Goal: Task Accomplishment & Management: Manage account settings

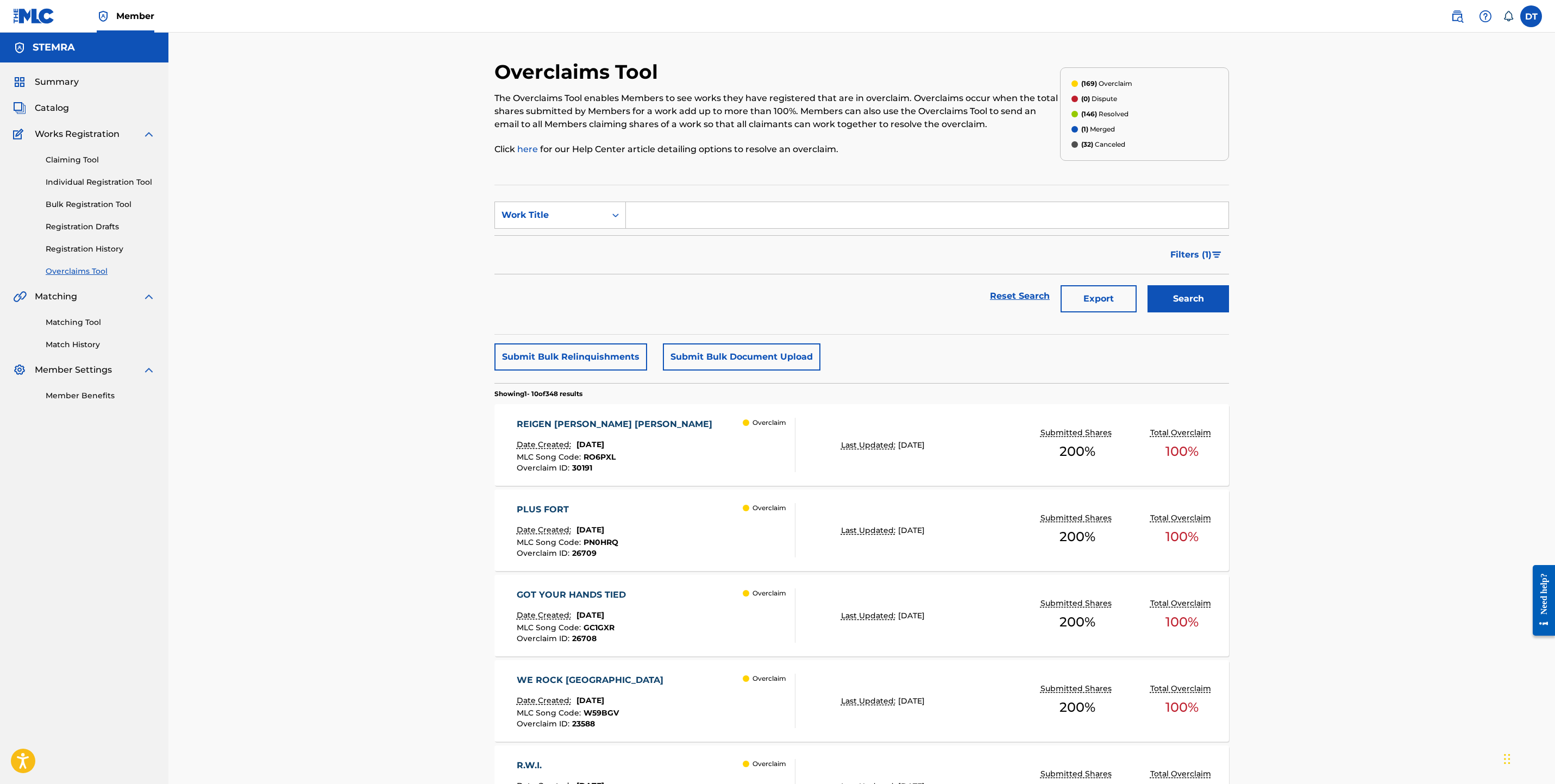
click at [57, 107] on span "Catalog" at bounding box center [52, 108] width 34 height 13
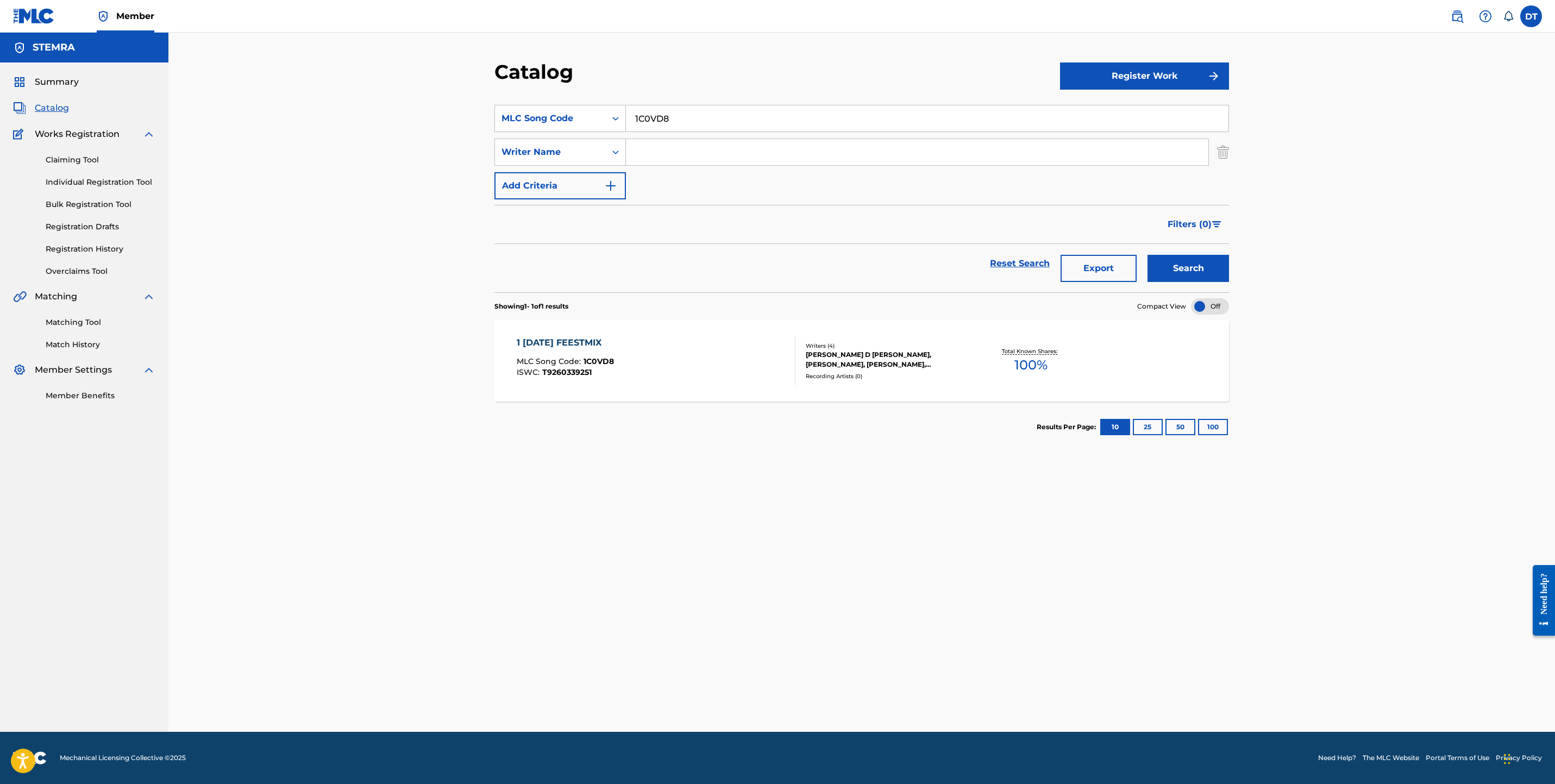
click at [81, 133] on span "Works Registration" at bounding box center [77, 135] width 85 height 13
click at [644, 123] on input "1C0VD8" at bounding box center [927, 118] width 602 height 26
paste input "SH16VC"
click at [1148, 255] on button "Search" at bounding box center [1188, 268] width 81 height 27
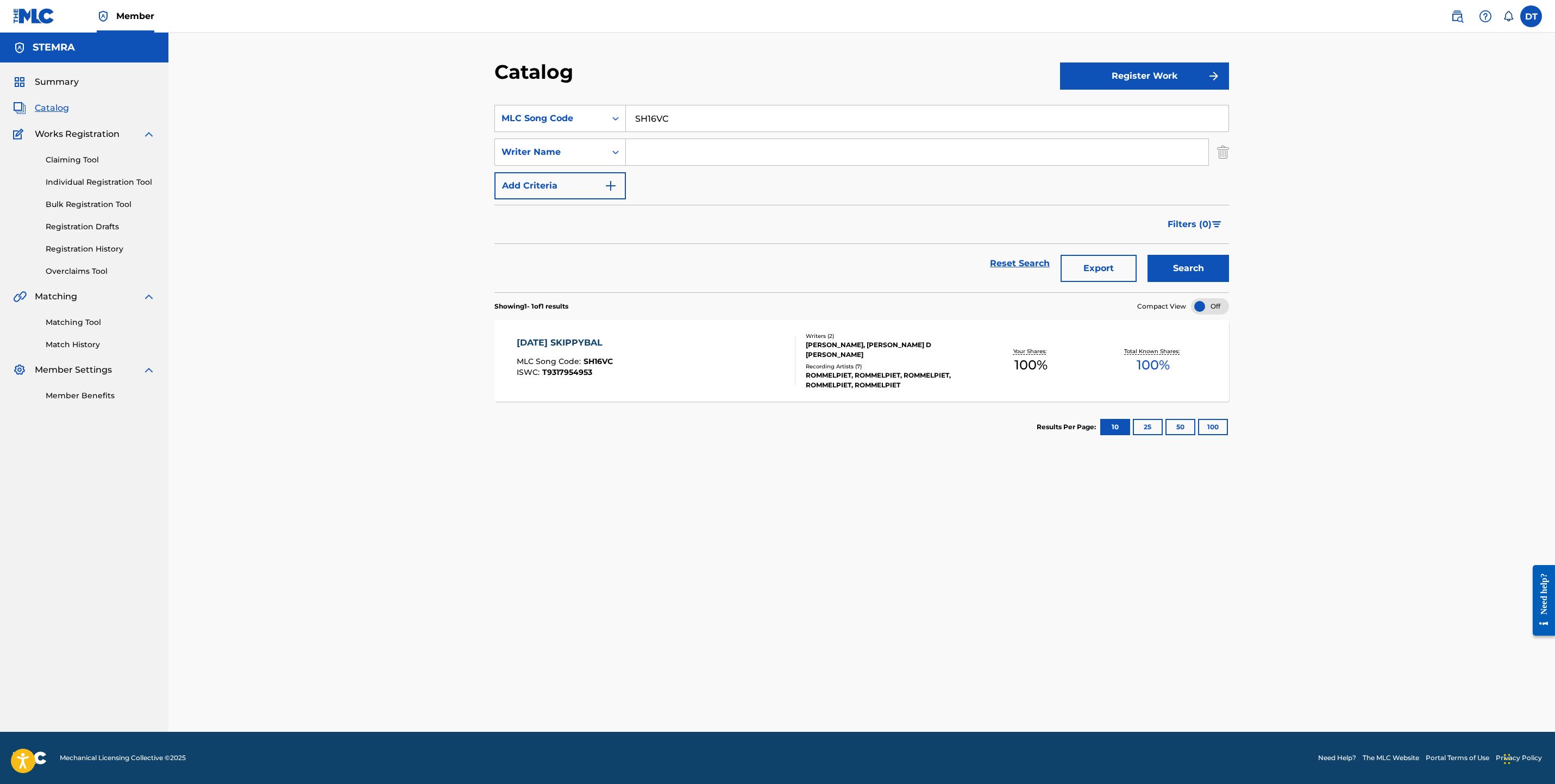
click at [654, 126] on input "SH16VC" at bounding box center [927, 118] width 602 height 26
paste input "OC3QAD"
type input "OC3QAD"
click at [1148, 255] on button "Search" at bounding box center [1188, 268] width 81 height 27
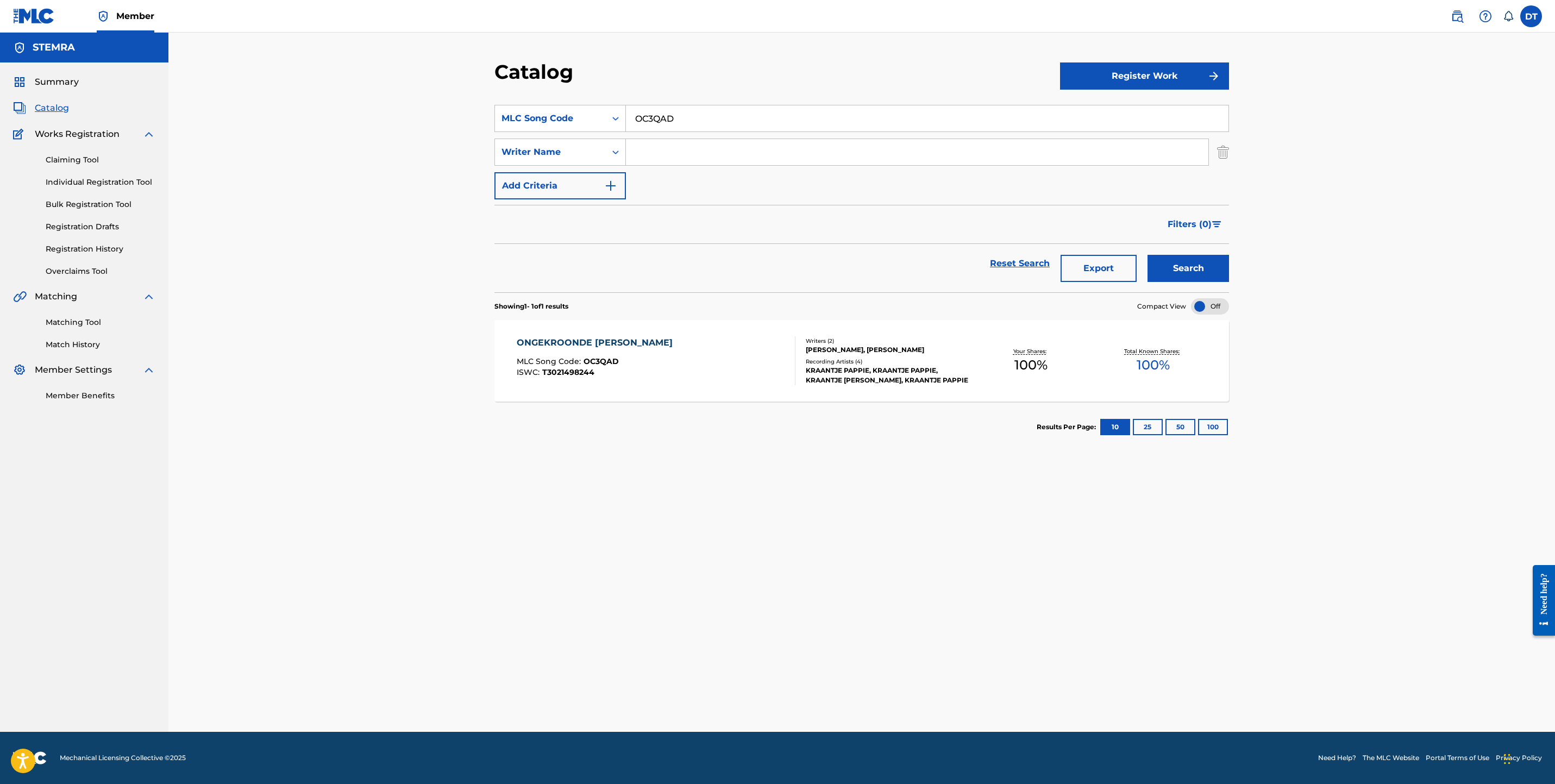
click at [552, 343] on div "ONGEKROONDE [PERSON_NAME]" at bounding box center [597, 343] width 161 height 13
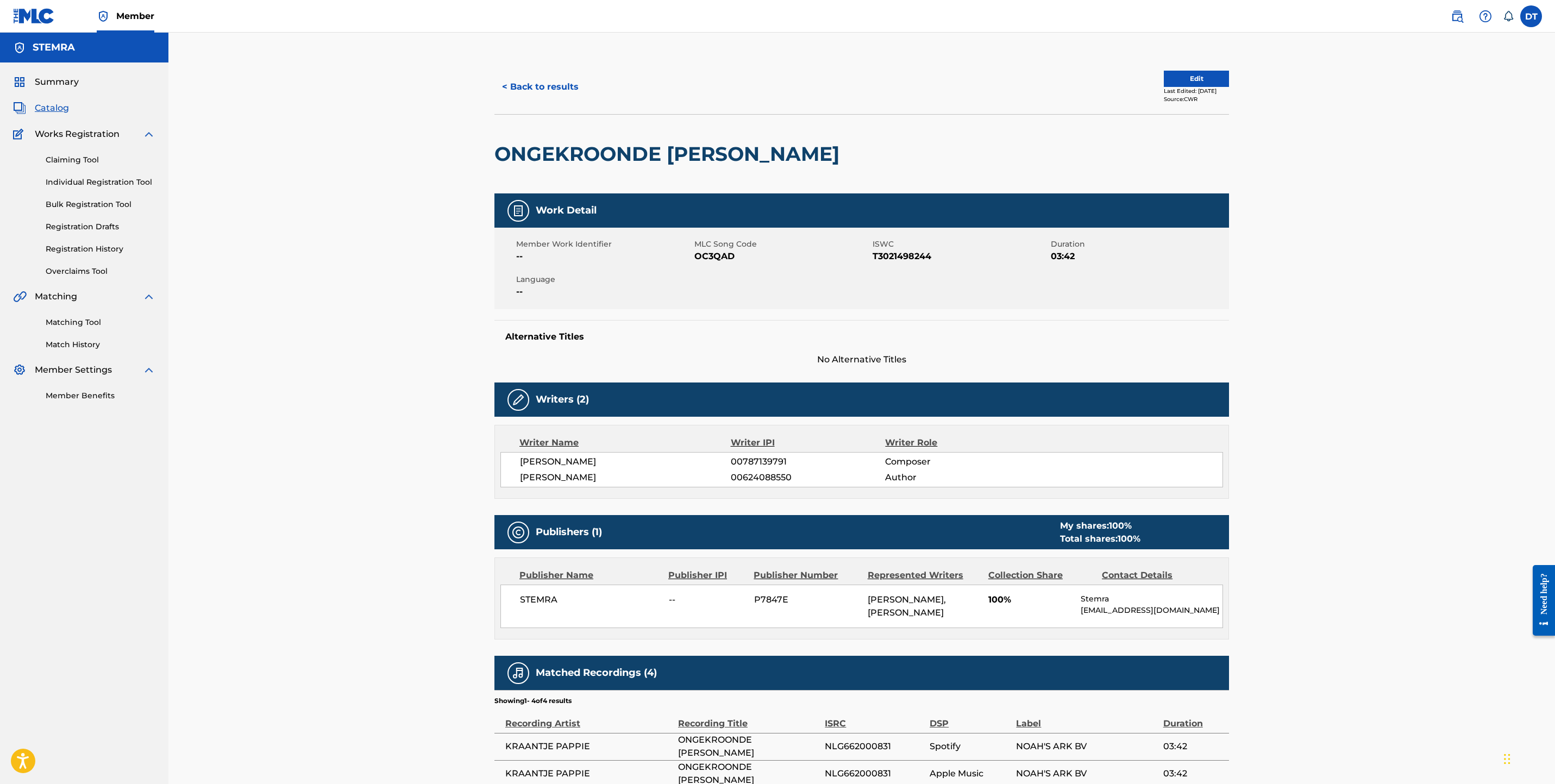
click at [1185, 77] on button "Edit" at bounding box center [1196, 78] width 65 height 16
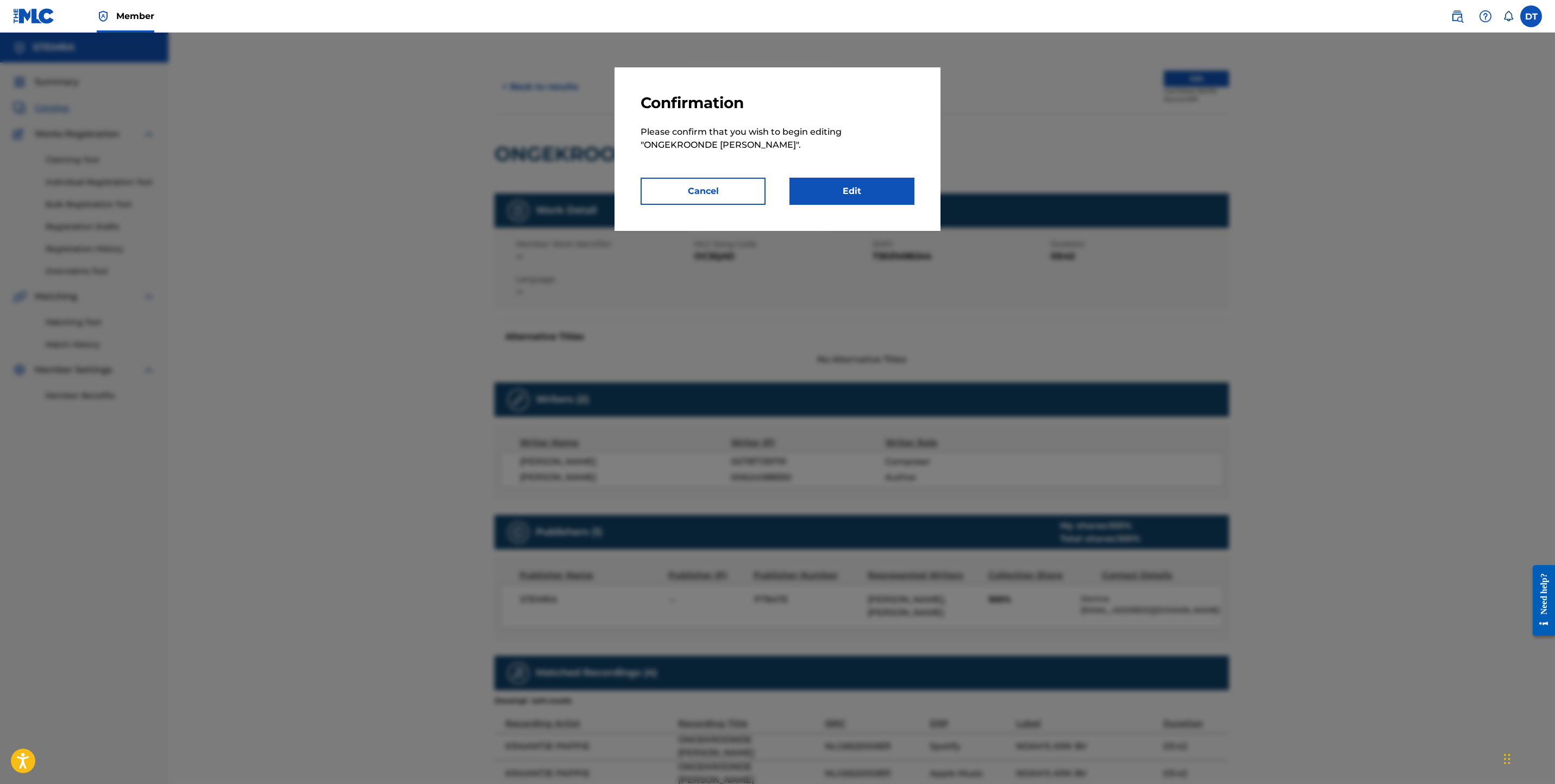
click at [845, 193] on link "Edit" at bounding box center [852, 191] width 125 height 27
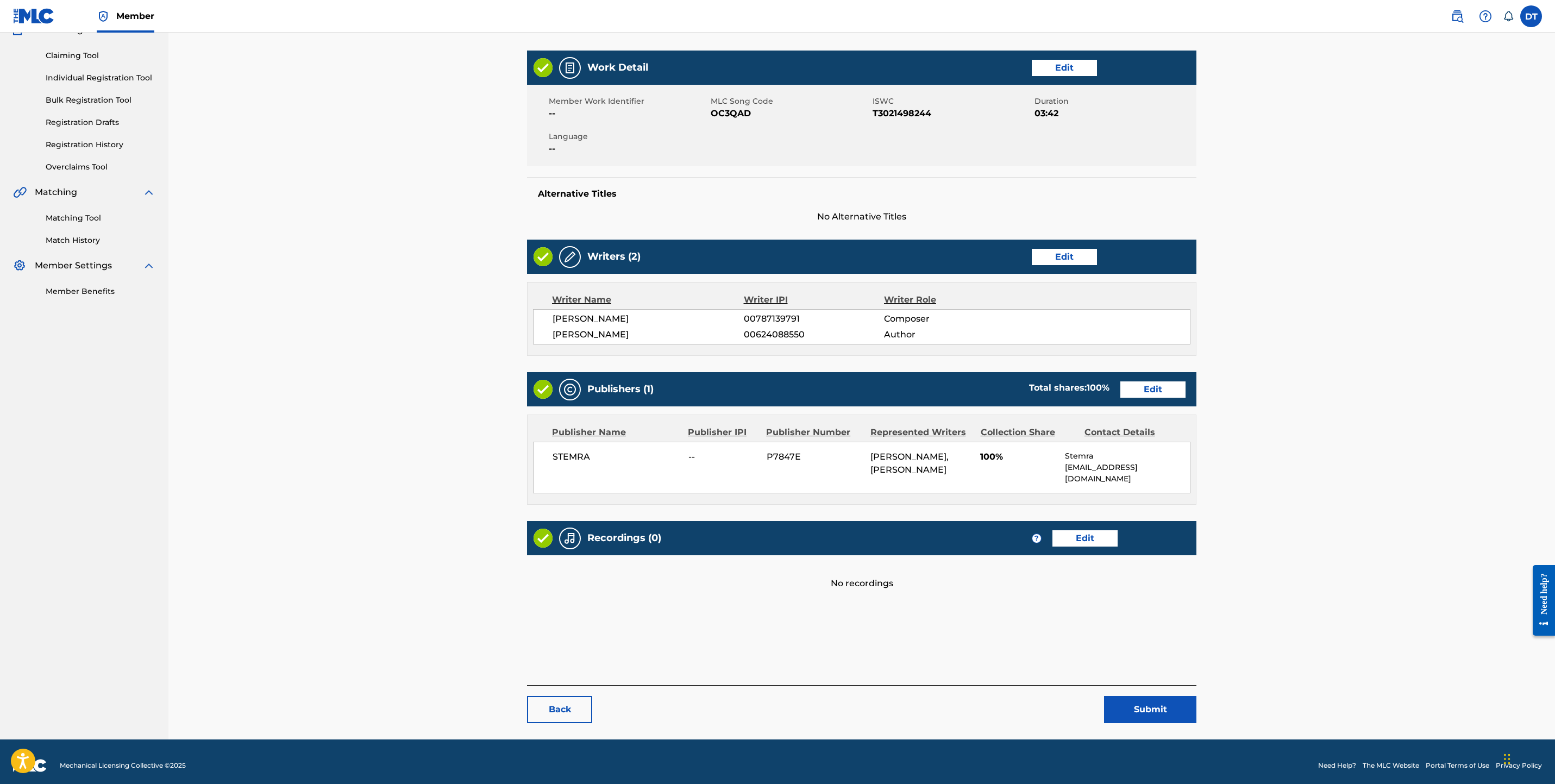
scroll to position [112, 0]
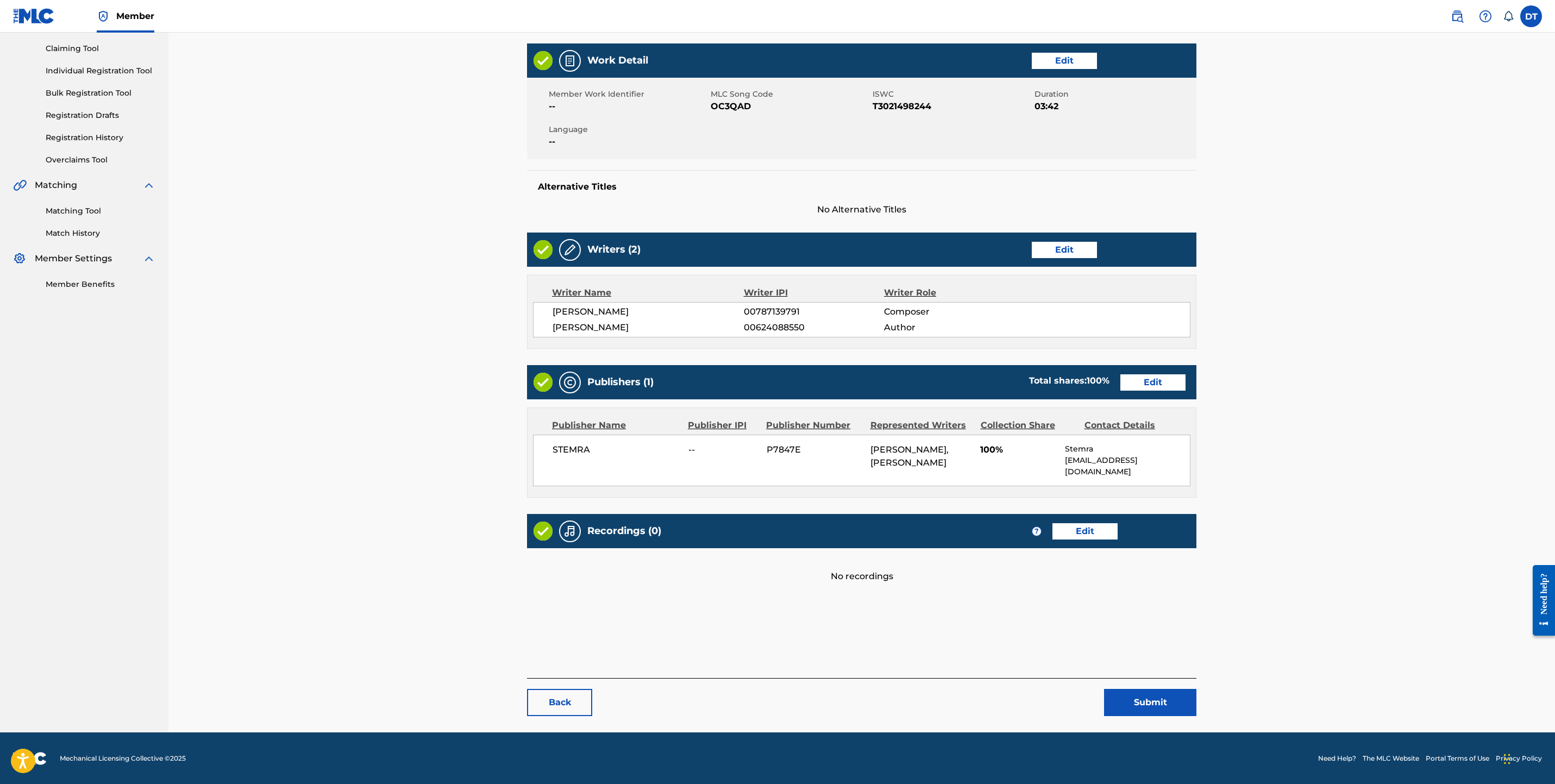
click at [1166, 386] on link "Edit" at bounding box center [1153, 382] width 65 height 16
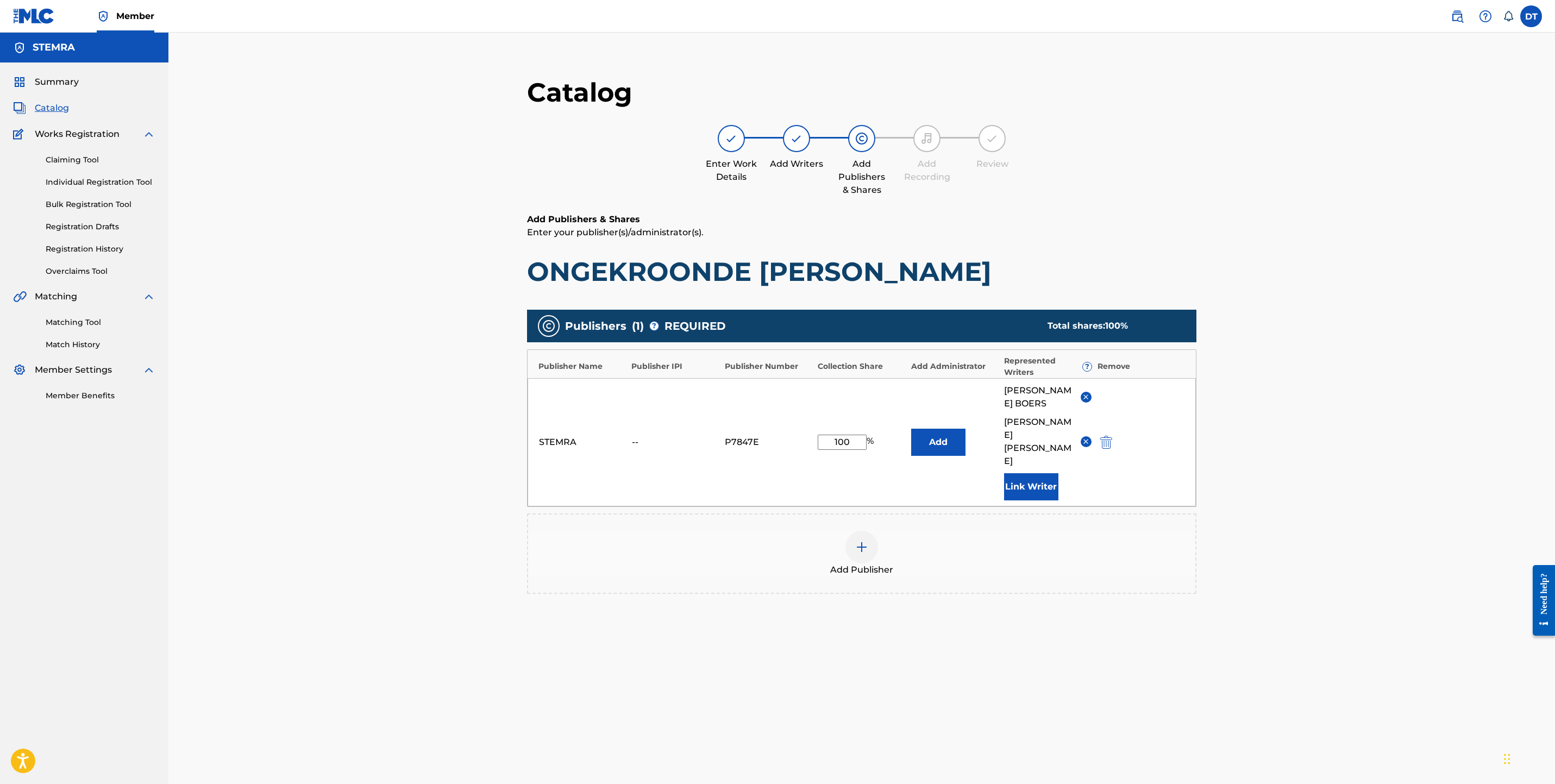
click at [846, 435] on input "100" at bounding box center [842, 442] width 49 height 15
type input "50"
click at [939, 429] on button "Add" at bounding box center [938, 442] width 54 height 27
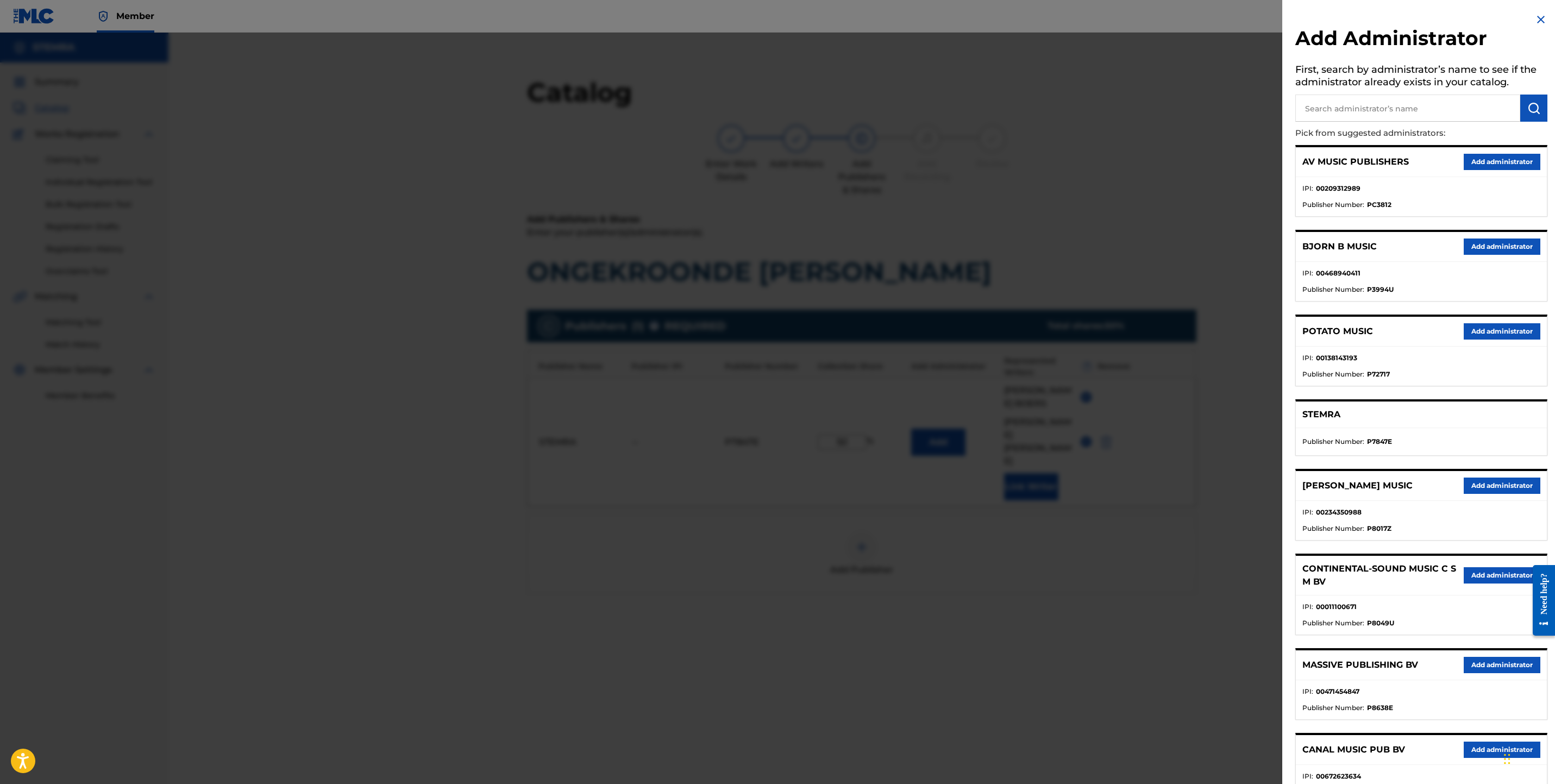
click at [936, 595] on div at bounding box center [778, 424] width 1555 height 784
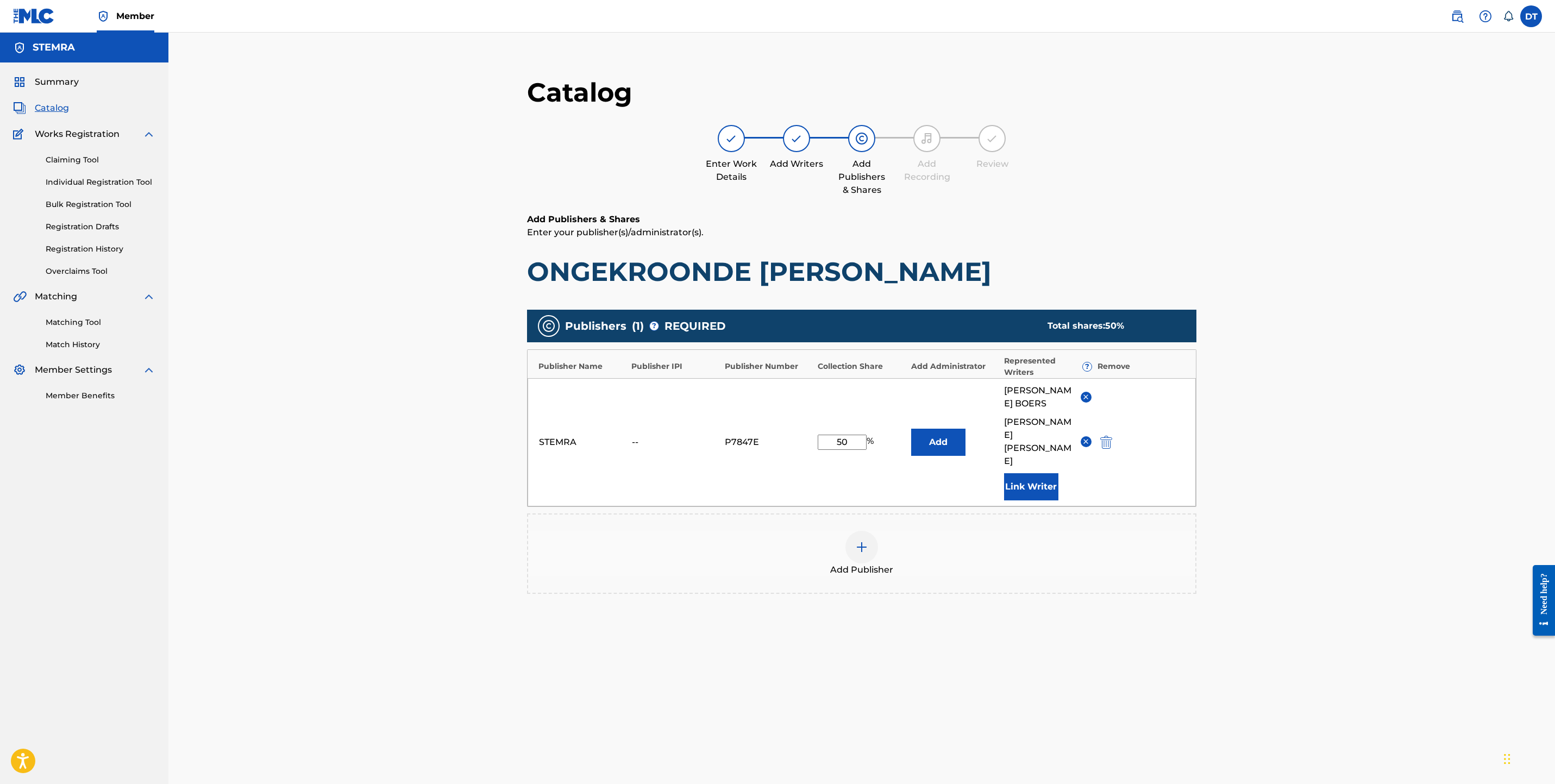
scroll to position [112, 0]
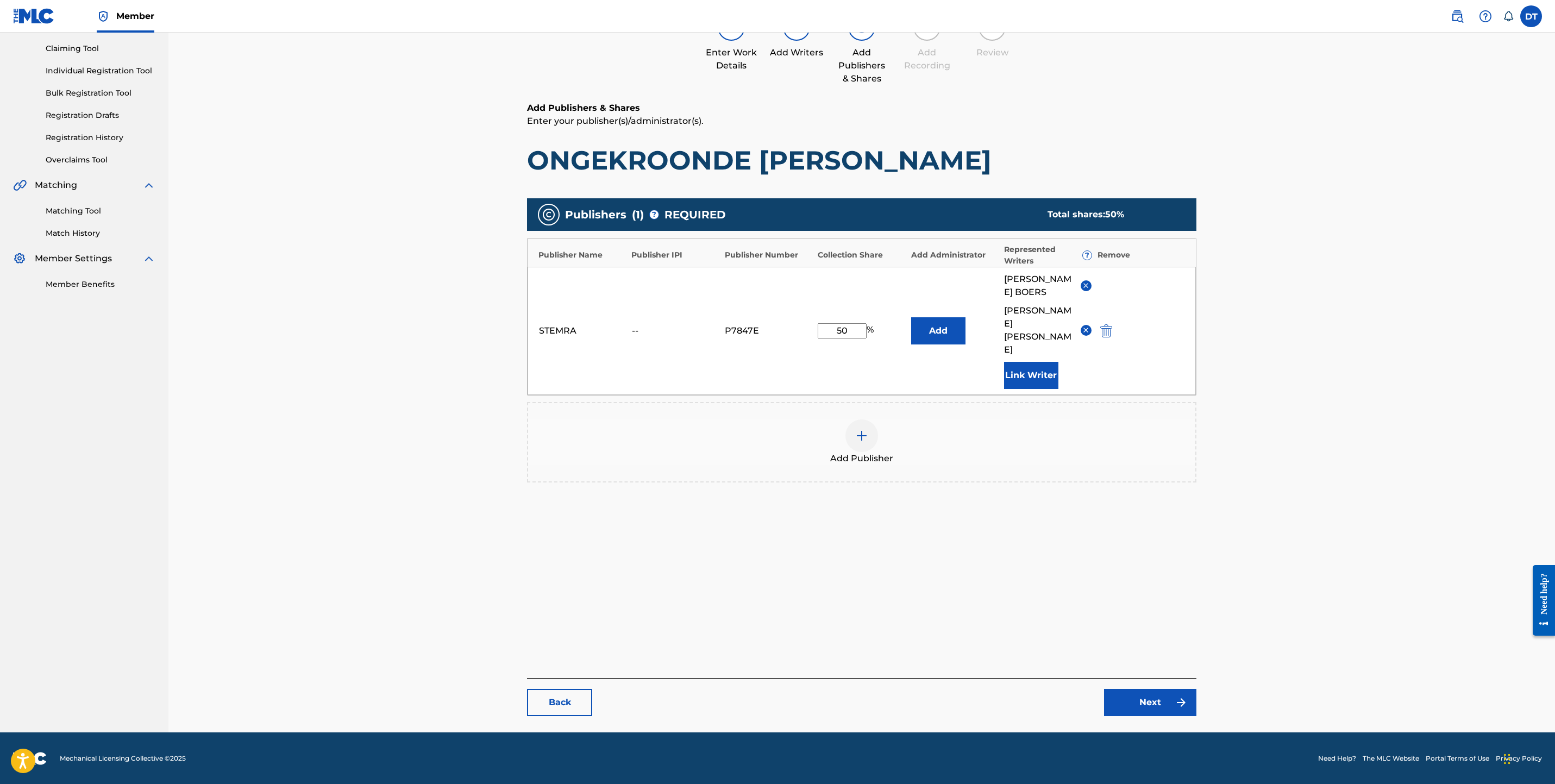
click at [1142, 710] on link "Next" at bounding box center [1150, 702] width 92 height 27
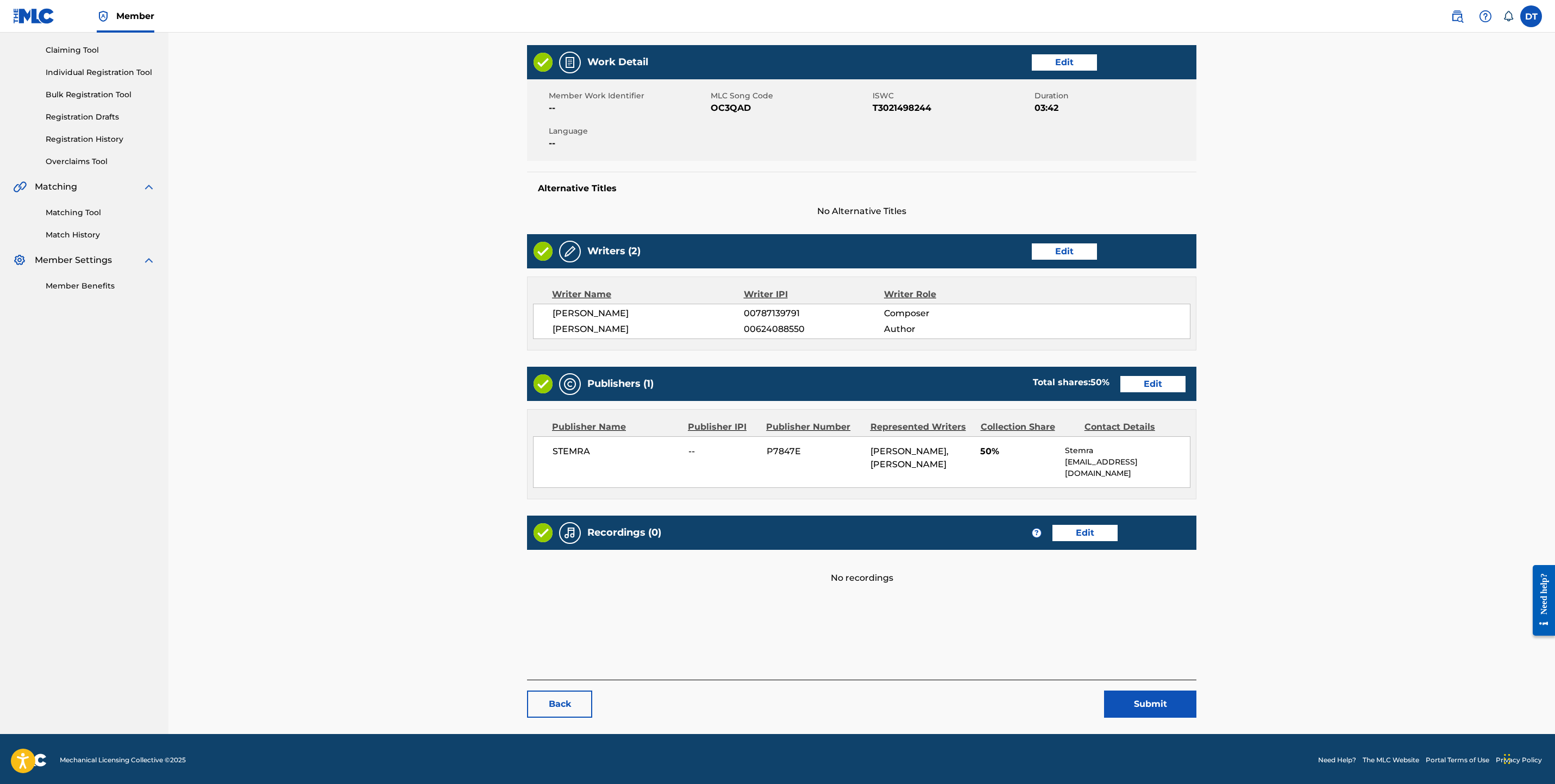
scroll to position [112, 0]
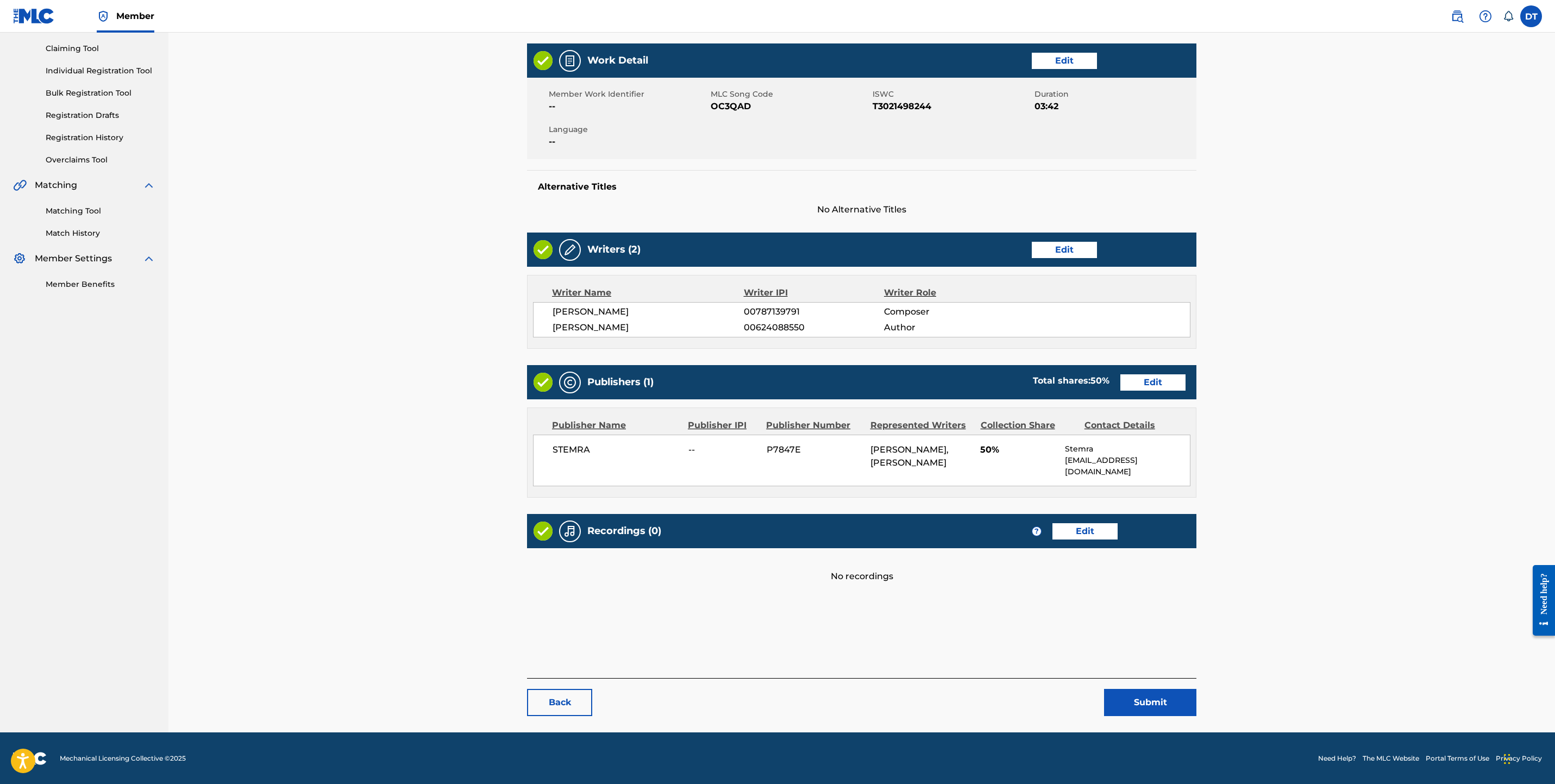
click at [1149, 710] on button "Submit" at bounding box center [1150, 702] width 92 height 27
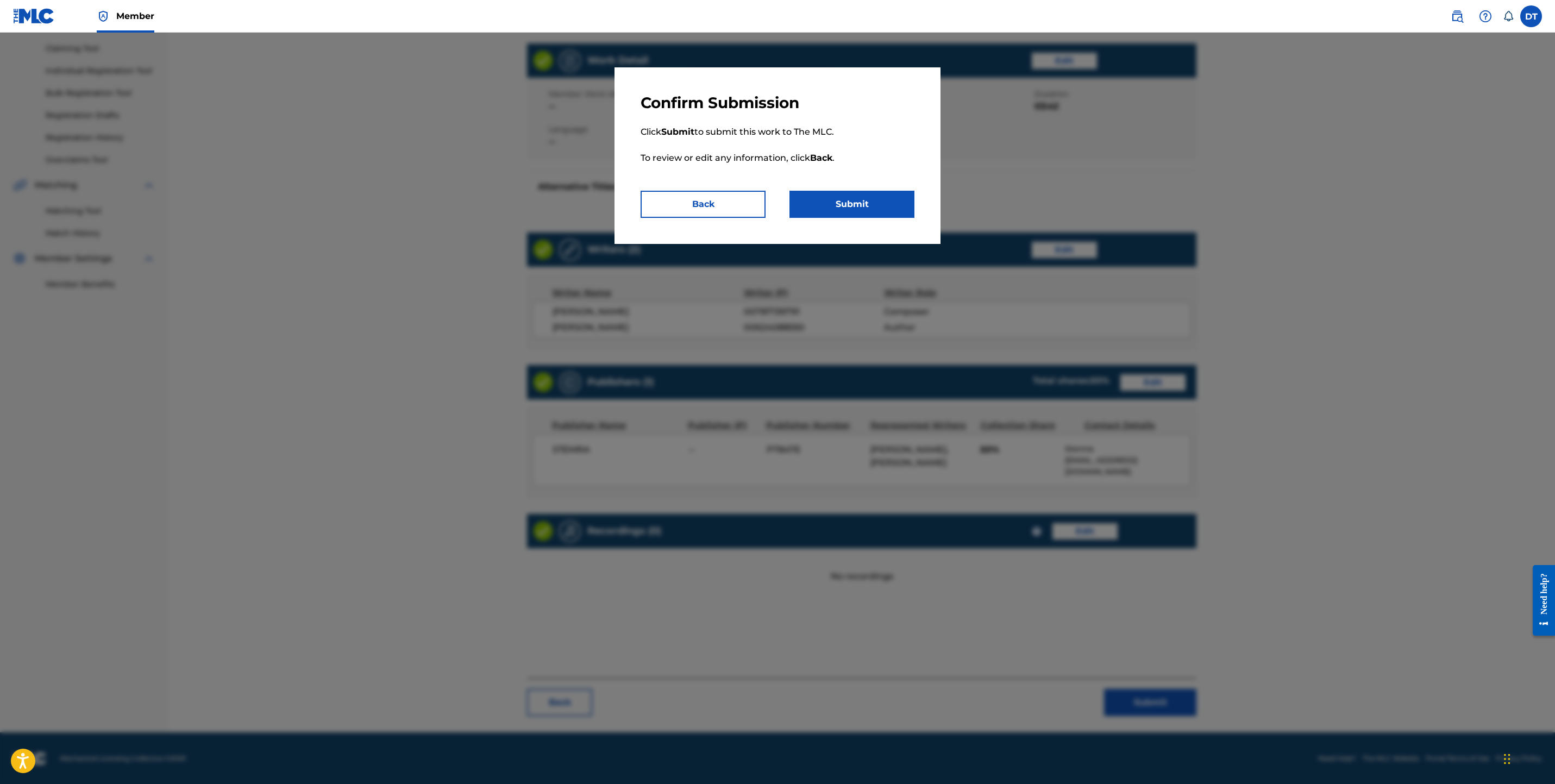
click at [874, 203] on button "Submit" at bounding box center [852, 204] width 125 height 27
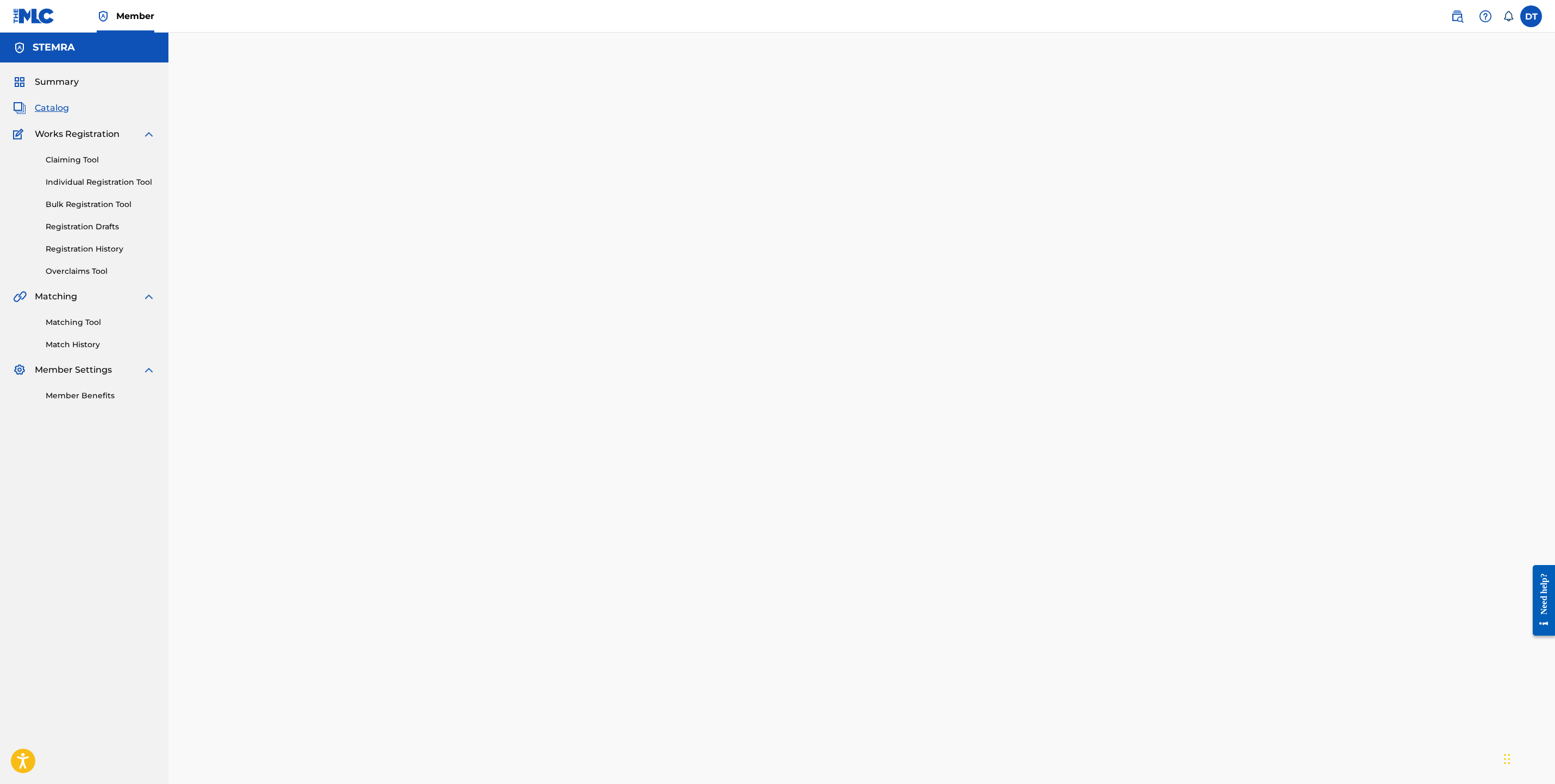
click at [144, 137] on img at bounding box center [149, 135] width 13 height 13
click at [56, 106] on span "Catalog" at bounding box center [52, 108] width 34 height 13
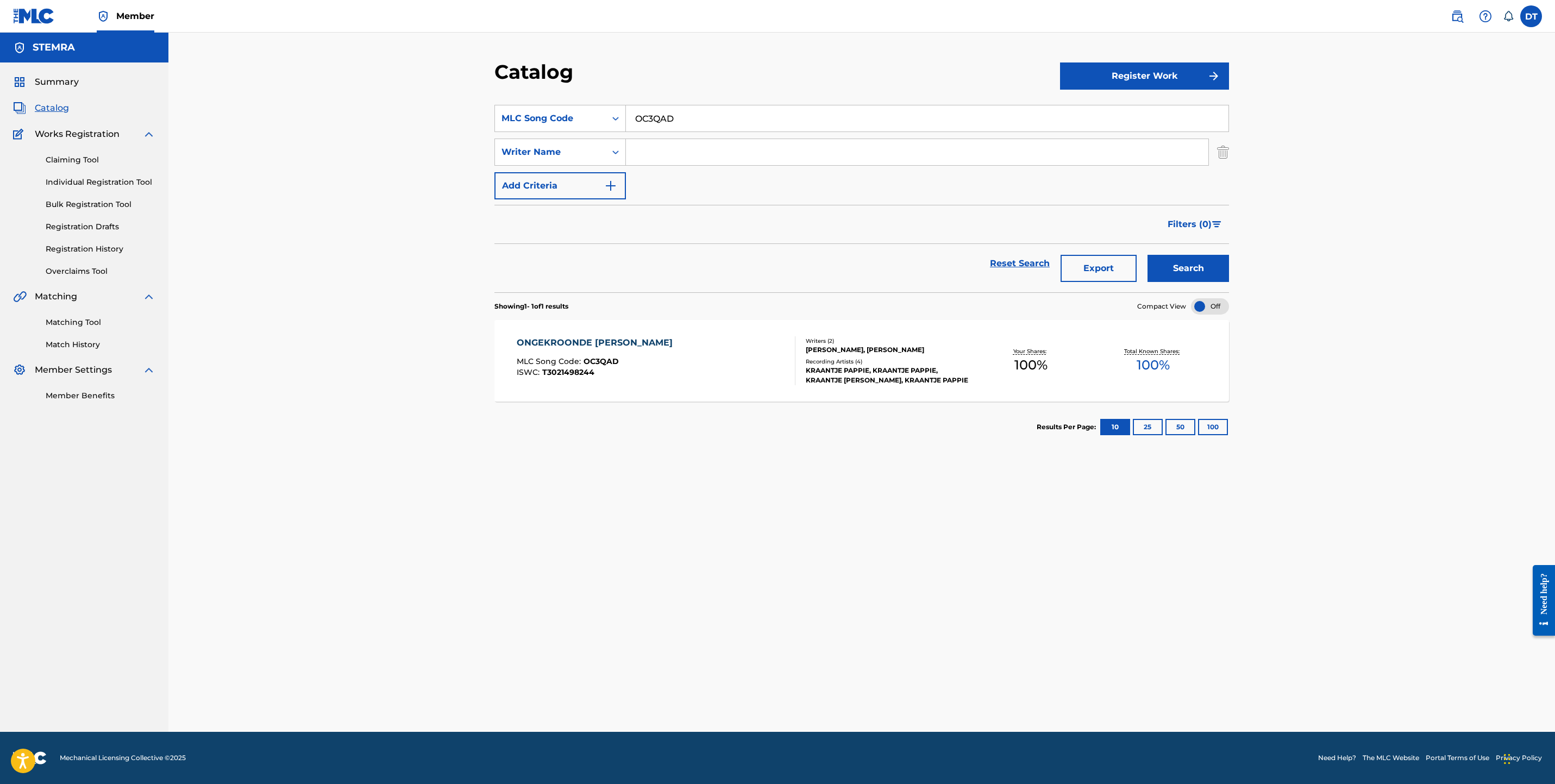
click at [659, 126] on input "OC3QAD" at bounding box center [927, 118] width 602 height 26
paste input "1C0VD8"
type input "1C0VD8"
click at [1148, 255] on button "Search" at bounding box center [1188, 268] width 81 height 27
